Goal: Transaction & Acquisition: Purchase product/service

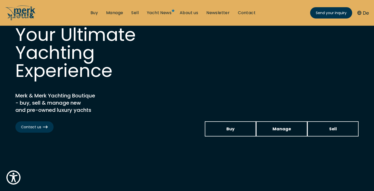
click at [230, 130] on span "Buy" at bounding box center [231, 129] width 8 height 6
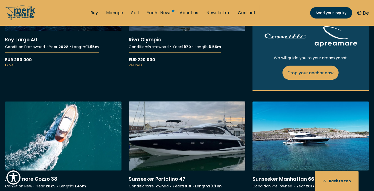
scroll to position [667, 0]
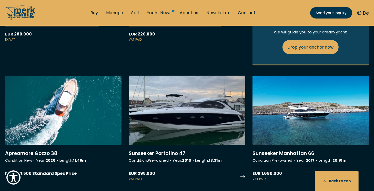
click at [200, 117] on link "More details about Sunseeker Portofino 47" at bounding box center [187, 128] width 117 height 105
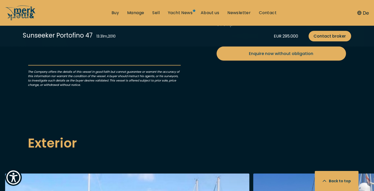
scroll to position [205, 0]
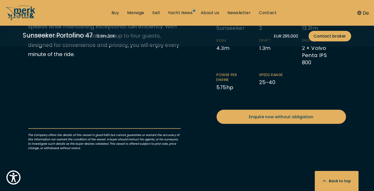
click at [339, 179] on button "Back to top" at bounding box center [337, 181] width 44 height 20
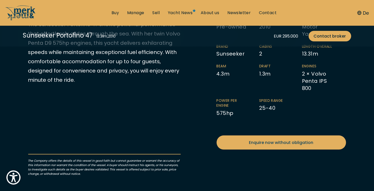
scroll to position [180, 0]
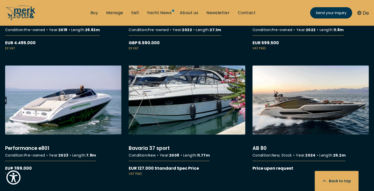
scroll to position [2454, 0]
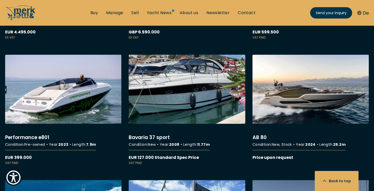
click at [199, 81] on link "More details about Bavaria 37 sport" at bounding box center [187, 110] width 117 height 111
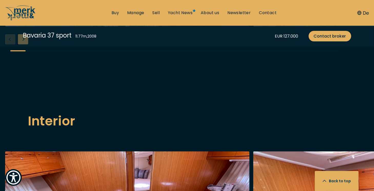
scroll to position [590, 0]
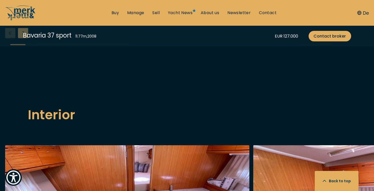
click at [27, 38] on div "Next slide" at bounding box center [23, 33] width 10 height 10
click at [24, 38] on div "Next slide" at bounding box center [23, 33] width 10 height 10
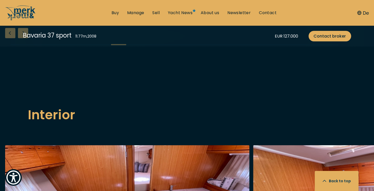
click at [25, 38] on div "Next slide" at bounding box center [23, 33] width 10 height 10
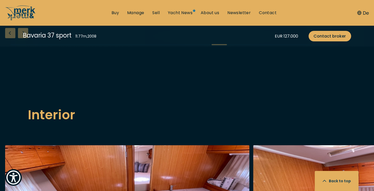
click at [25, 38] on div "Next slide" at bounding box center [23, 33] width 10 height 10
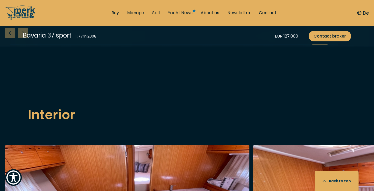
click at [25, 38] on div "Next slide" at bounding box center [23, 33] width 10 height 10
click at [7, 38] on div "Previous slide" at bounding box center [10, 33] width 10 height 10
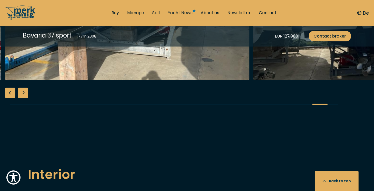
scroll to position [539, 0]
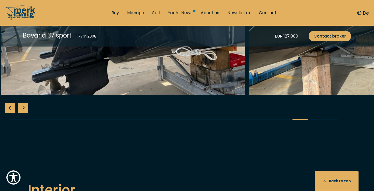
scroll to position [488, 0]
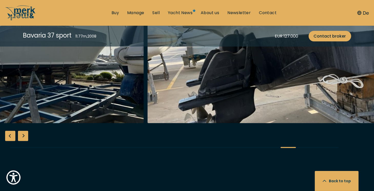
click at [229, 123] on img "button" at bounding box center [270, 41] width 245 height 164
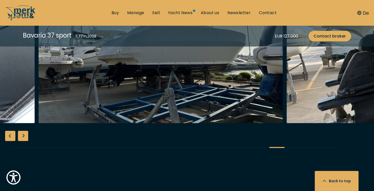
click at [214, 123] on img "button" at bounding box center [161, 41] width 245 height 164
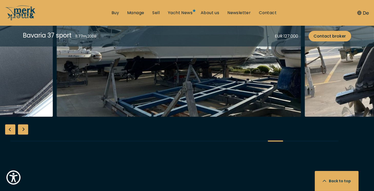
scroll to position [513, 0]
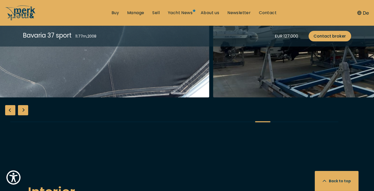
click at [275, 97] on img "button" at bounding box center [336, 15] width 245 height 164
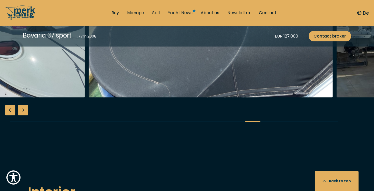
click at [258, 97] on img "button" at bounding box center [211, 15] width 245 height 164
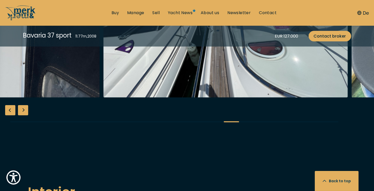
click at [245, 97] on img "button" at bounding box center [226, 15] width 245 height 164
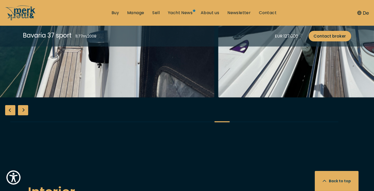
click at [256, 97] on img "button" at bounding box center [340, 15] width 245 height 164
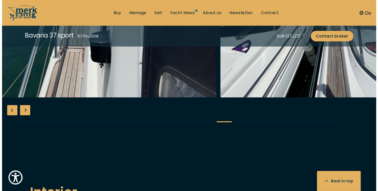
scroll to position [515, 0]
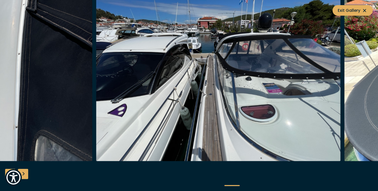
click at [197, 124] on img "button" at bounding box center [218, 79] width 245 height 164
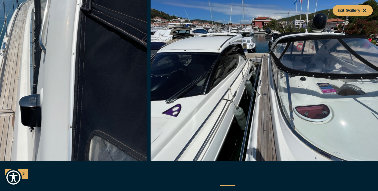
click at [156, 118] on img "button" at bounding box center [273, 79] width 245 height 164
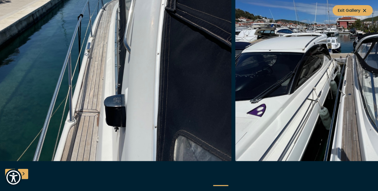
click at [165, 114] on img "button" at bounding box center [109, 79] width 245 height 164
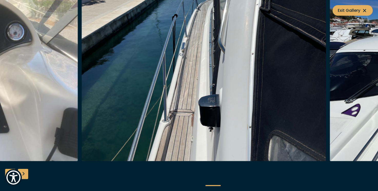
click at [142, 110] on img "button" at bounding box center [204, 79] width 245 height 164
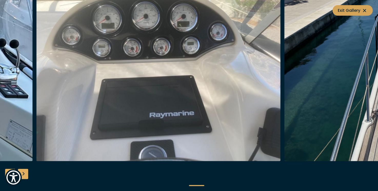
click at [365, 11] on icon at bounding box center [365, 10] width 6 height 6
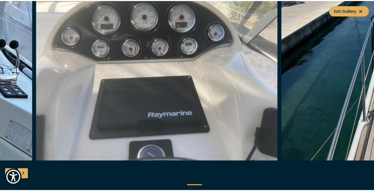
scroll to position [513, 0]
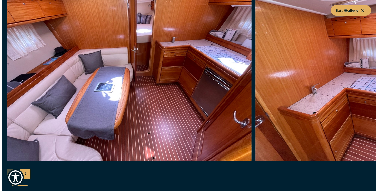
scroll to position [823, 0]
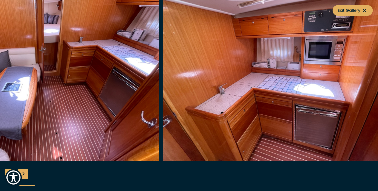
click at [73, 105] on img "button" at bounding box center [37, 79] width 245 height 164
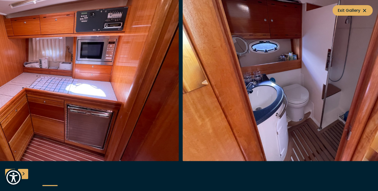
click at [90, 120] on img "button" at bounding box center [57, 79] width 245 height 164
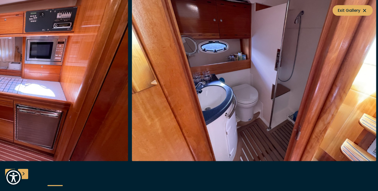
click at [157, 116] on img "button" at bounding box center [254, 79] width 245 height 164
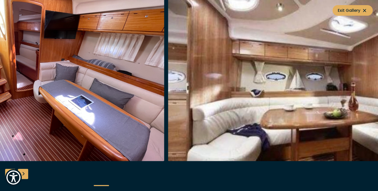
click at [168, 113] on img "button" at bounding box center [290, 79] width 245 height 164
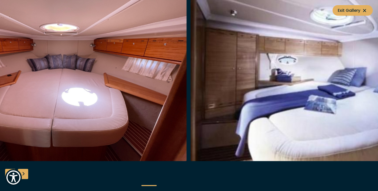
click at [117, 104] on img "button" at bounding box center [65, 79] width 245 height 164
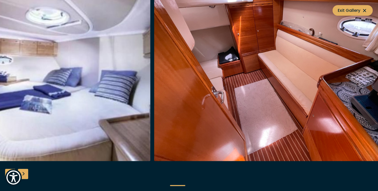
click at [206, 98] on img "button" at bounding box center [276, 79] width 245 height 164
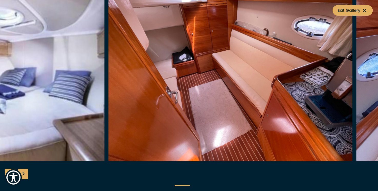
click at [188, 90] on img "button" at bounding box center [230, 79] width 245 height 164
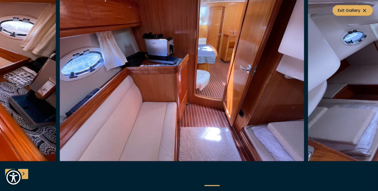
click at [149, 89] on img "button" at bounding box center [182, 79] width 245 height 164
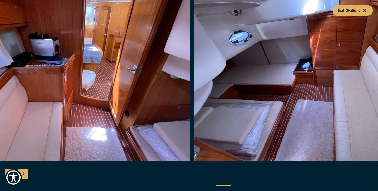
click at [136, 128] on img "button" at bounding box center [68, 79] width 245 height 164
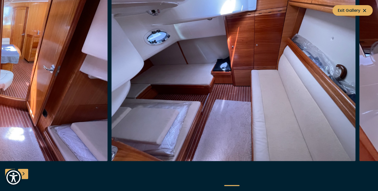
click at [144, 127] on img "button" at bounding box center [234, 79] width 245 height 164
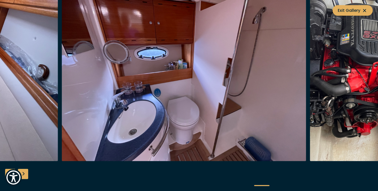
click at [137, 120] on img "button" at bounding box center [184, 79] width 245 height 164
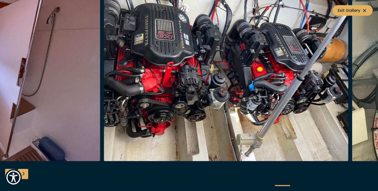
click at [154, 108] on img "button" at bounding box center [226, 79] width 245 height 164
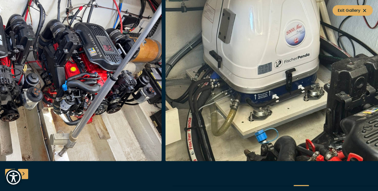
click at [101, 118] on img "button" at bounding box center [39, 79] width 245 height 164
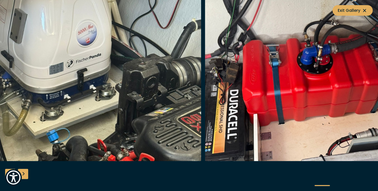
click at [76, 118] on img "button" at bounding box center [79, 79] width 245 height 164
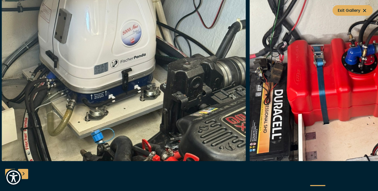
click at [229, 91] on img "button" at bounding box center [124, 79] width 245 height 164
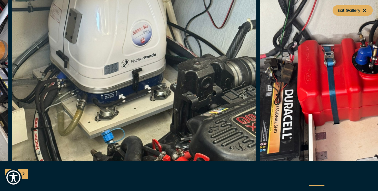
click at [223, 87] on img "button" at bounding box center [134, 79] width 245 height 164
click at [349, 9] on span "Exit Gallery" at bounding box center [353, 10] width 30 height 6
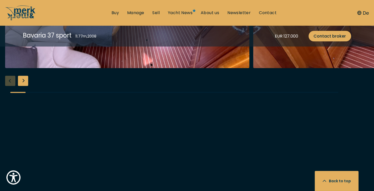
scroll to position [796, 0]
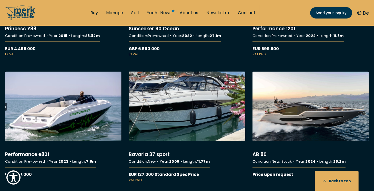
scroll to position [2778, 0]
